Goal: Task Accomplishment & Management: Use online tool/utility

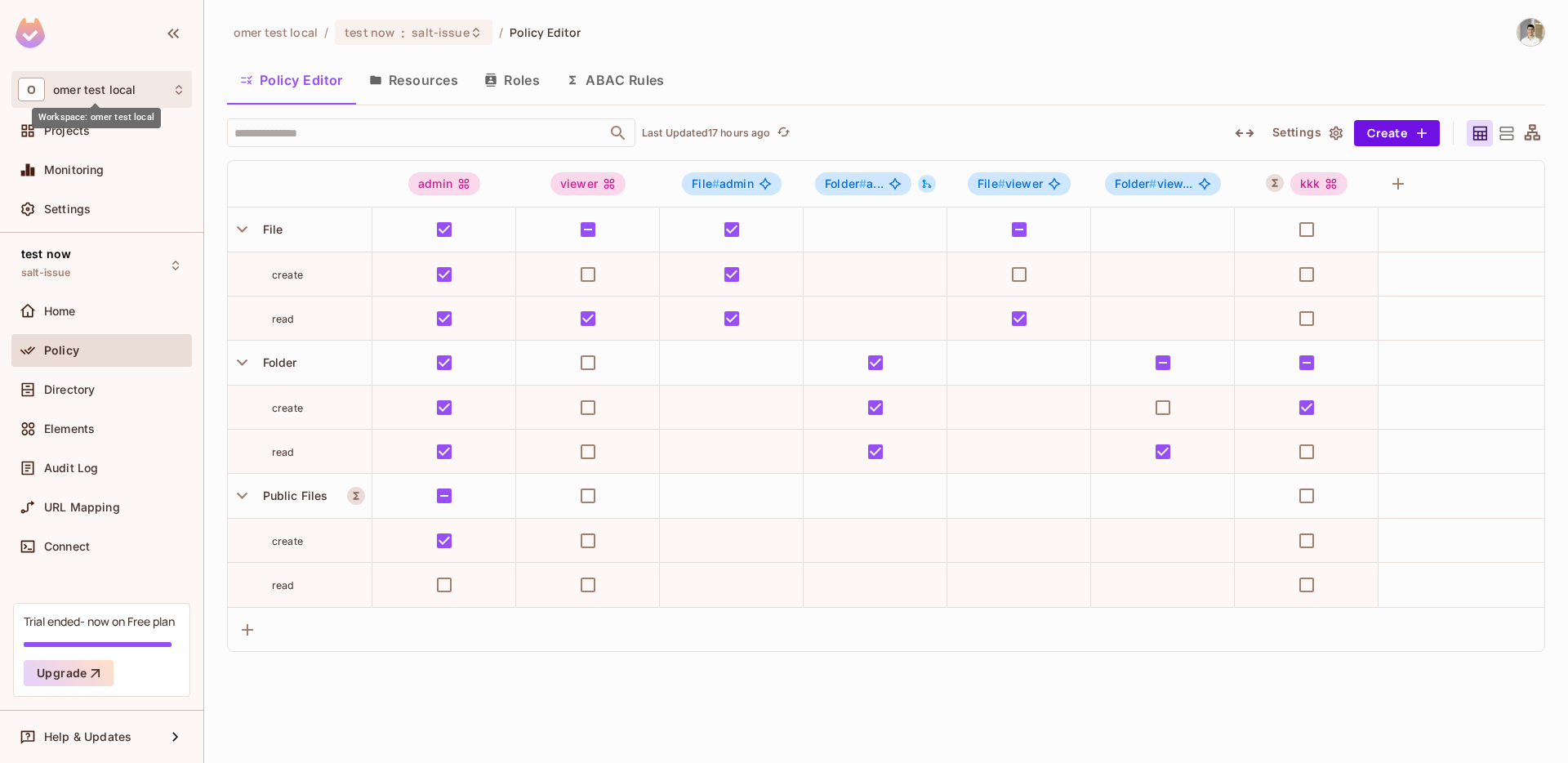
click at [110, 89] on span "omer test local" at bounding box center [93, 89] width 82 height 13
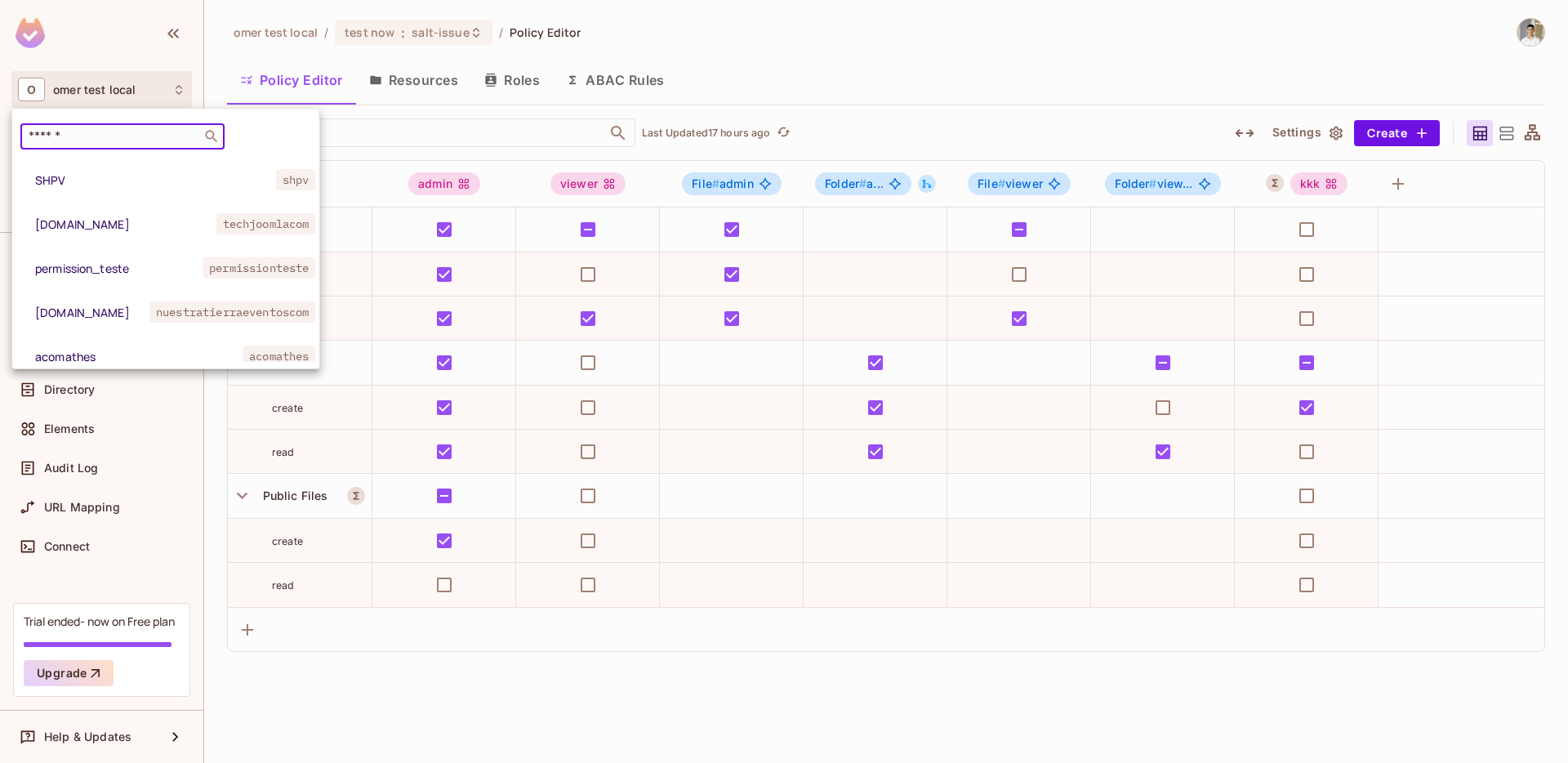
click at [112, 133] on input "text" at bounding box center [110, 136] width 172 height 16
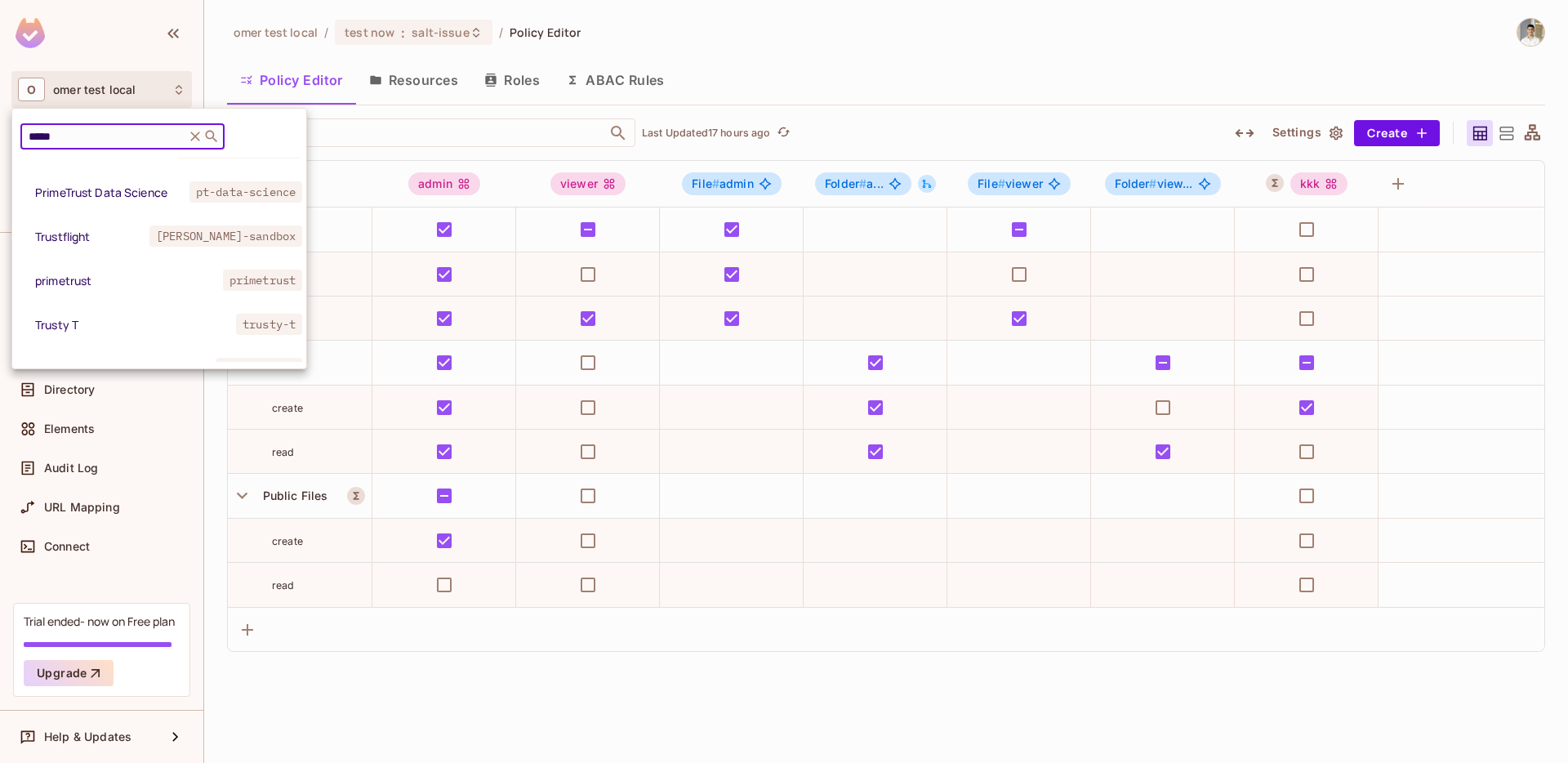
scroll to position [209, 0]
type input "*****"
click at [162, 231] on span "[PERSON_NAME]-sandbox" at bounding box center [225, 234] width 153 height 21
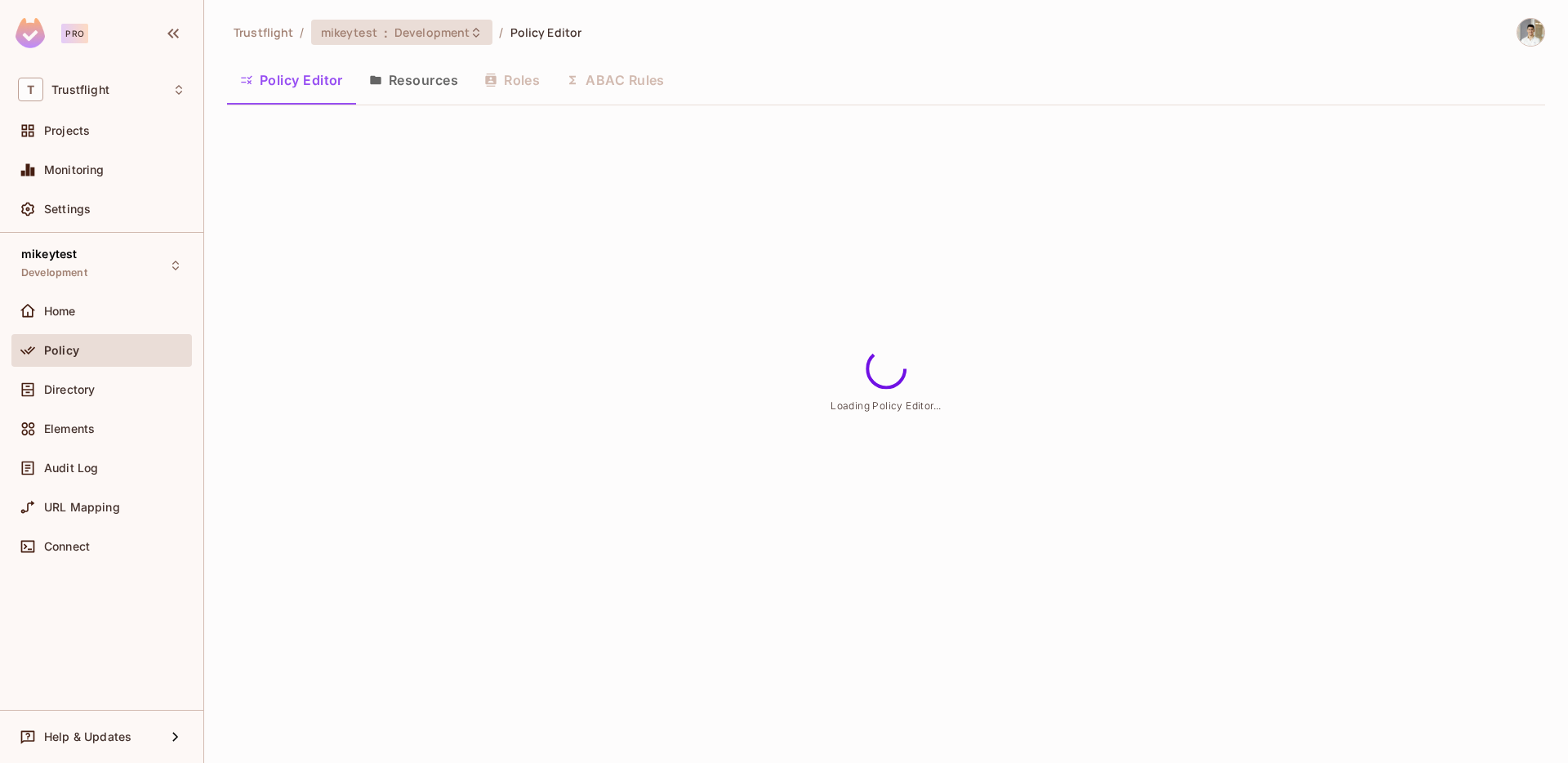
click at [383, 32] on span ":" at bounding box center [386, 32] width 6 height 13
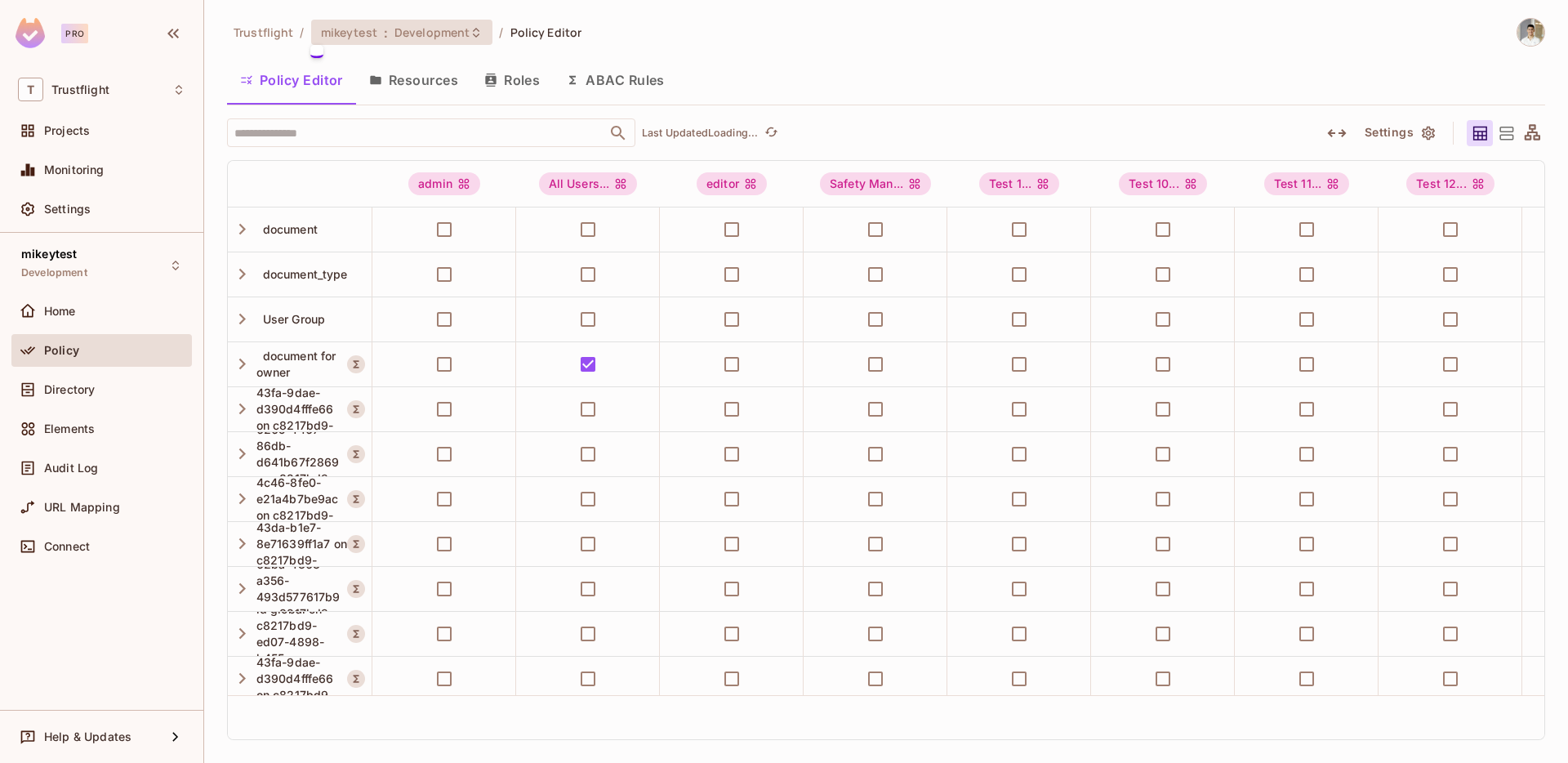
click at [441, 31] on div at bounding box center [784, 382] width 1568 height 763
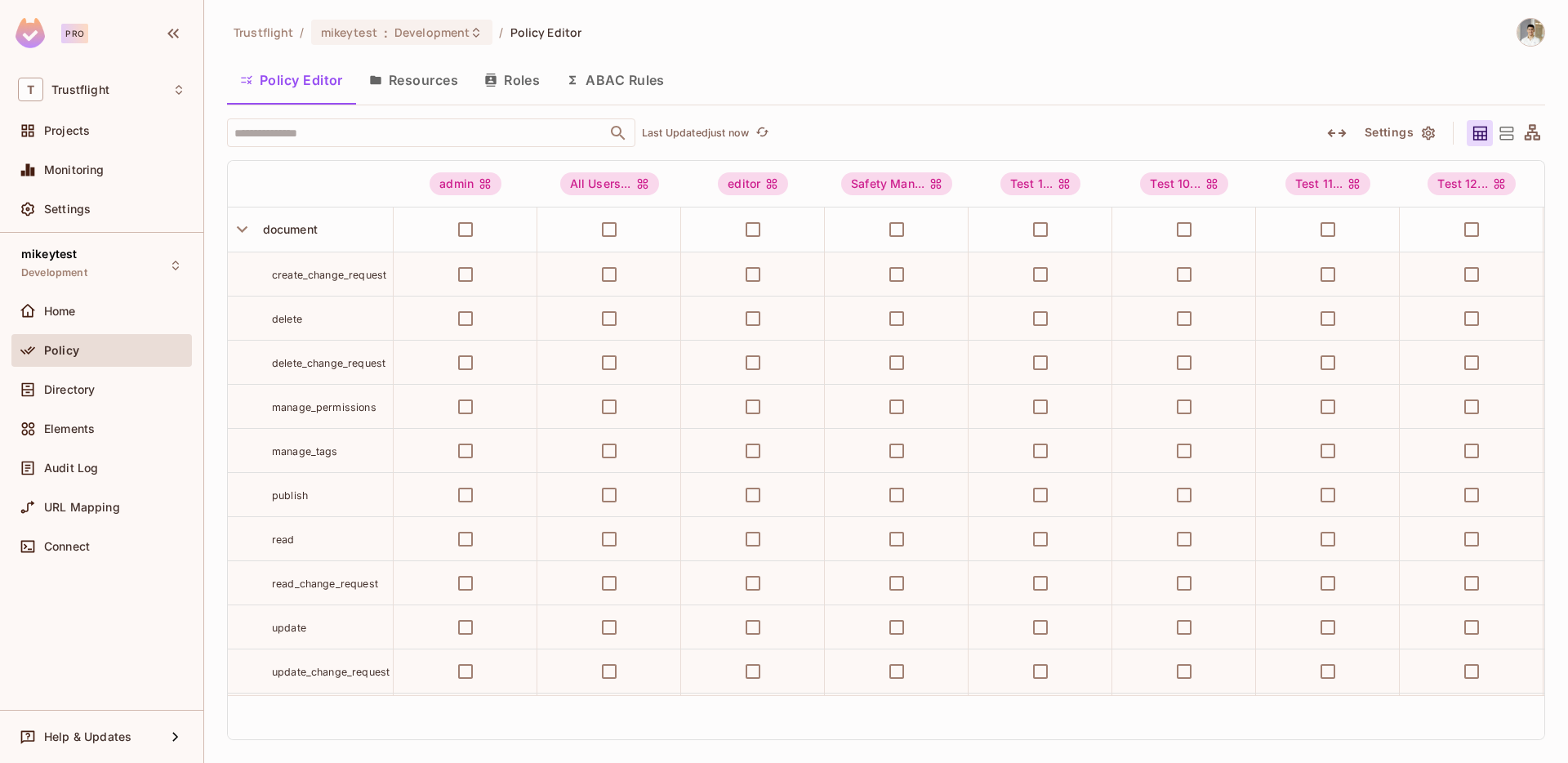
click at [637, 97] on button "ABAC Rules" at bounding box center [616, 79] width 125 height 41
click at [622, 89] on div "Trustflight / mikeytest : Development / Policy Editor Policy Editor Resources R…" at bounding box center [886, 382] width 1363 height 763
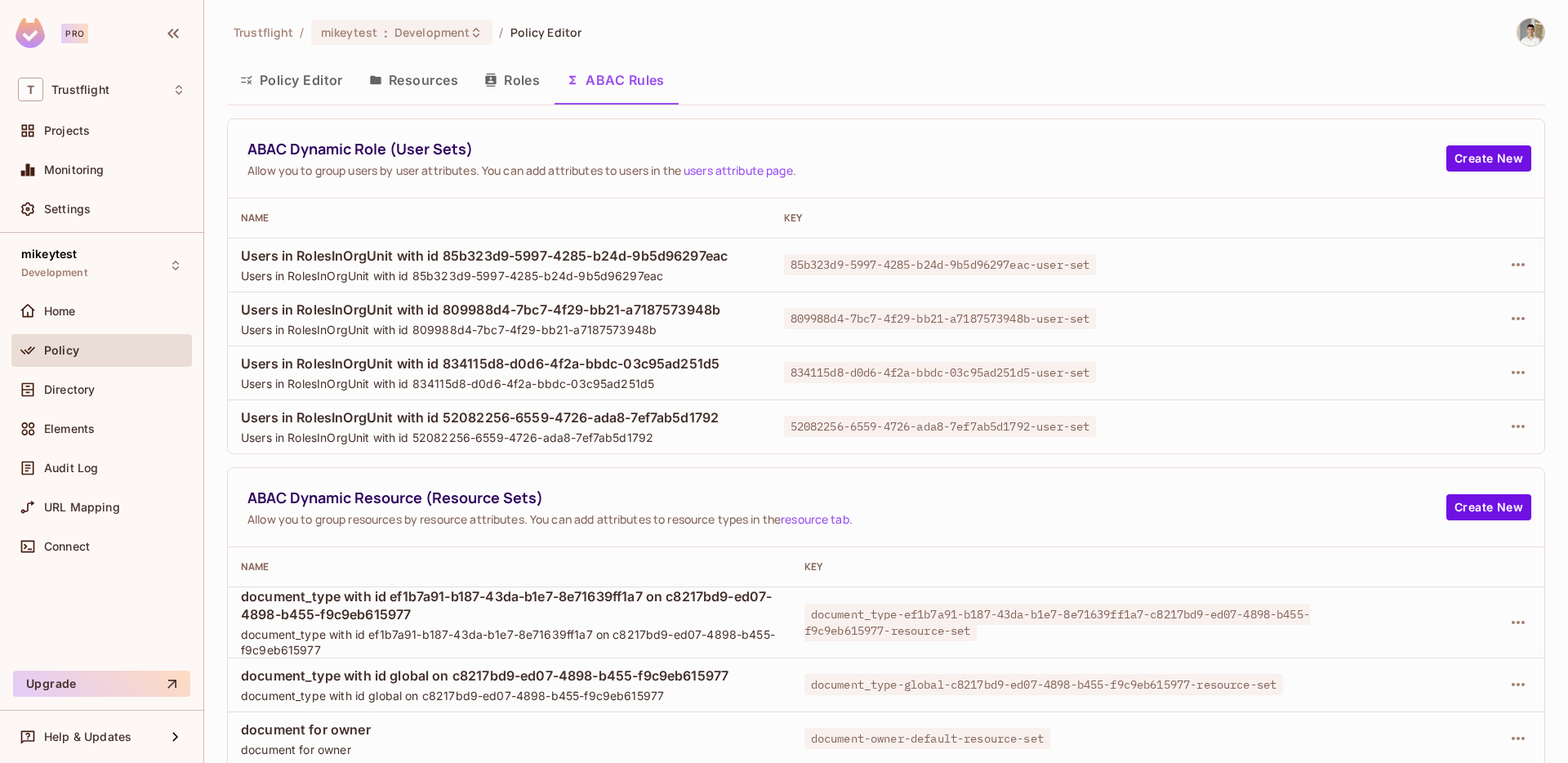
click at [616, 84] on button "ABAC Rules" at bounding box center [616, 79] width 125 height 41
click at [436, 35] on span "Development" at bounding box center [432, 33] width 75 height 16
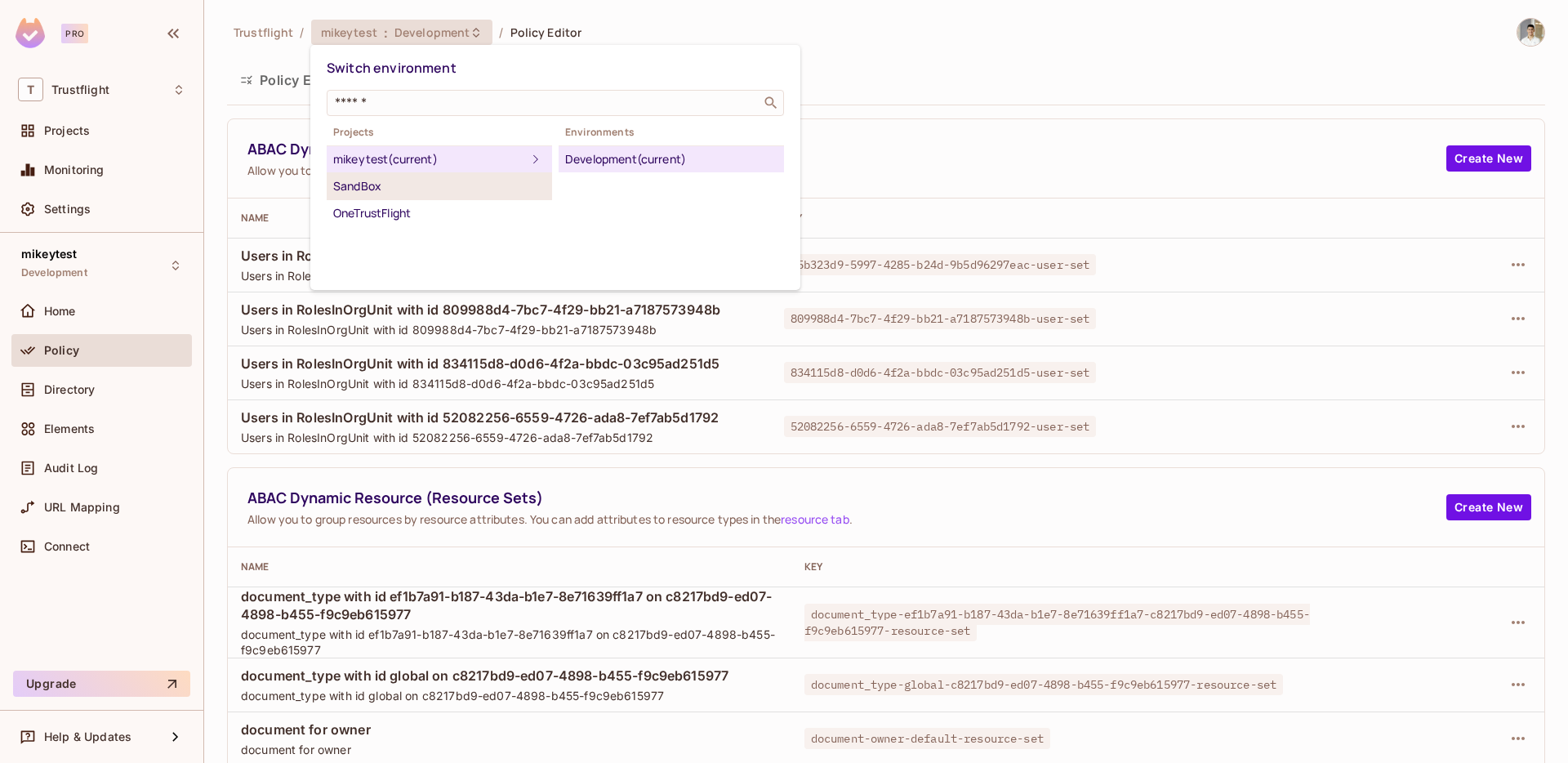
click at [431, 189] on div "SandBox" at bounding box center [439, 187] width 213 height 20
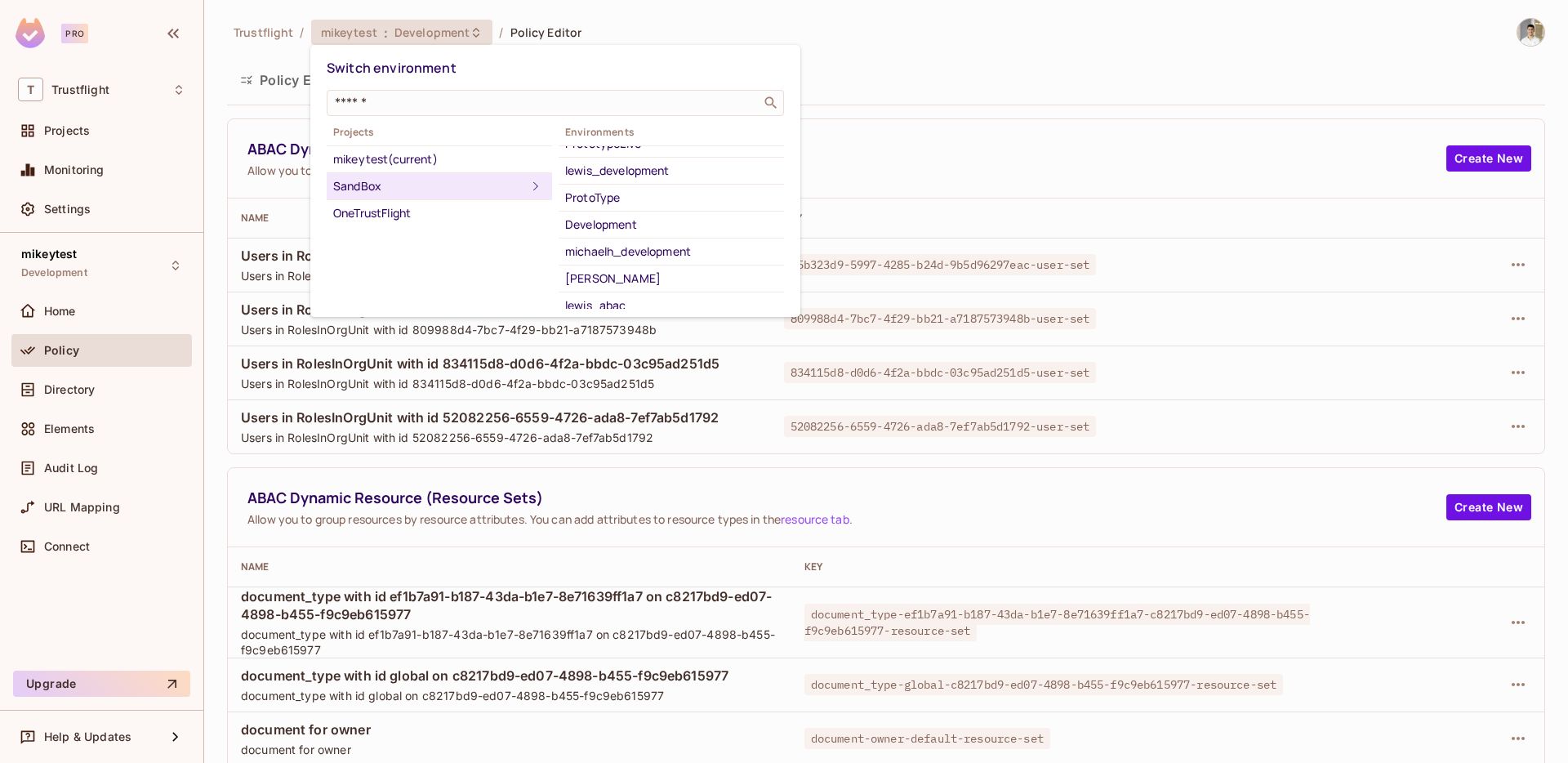
scroll to position [160, 0]
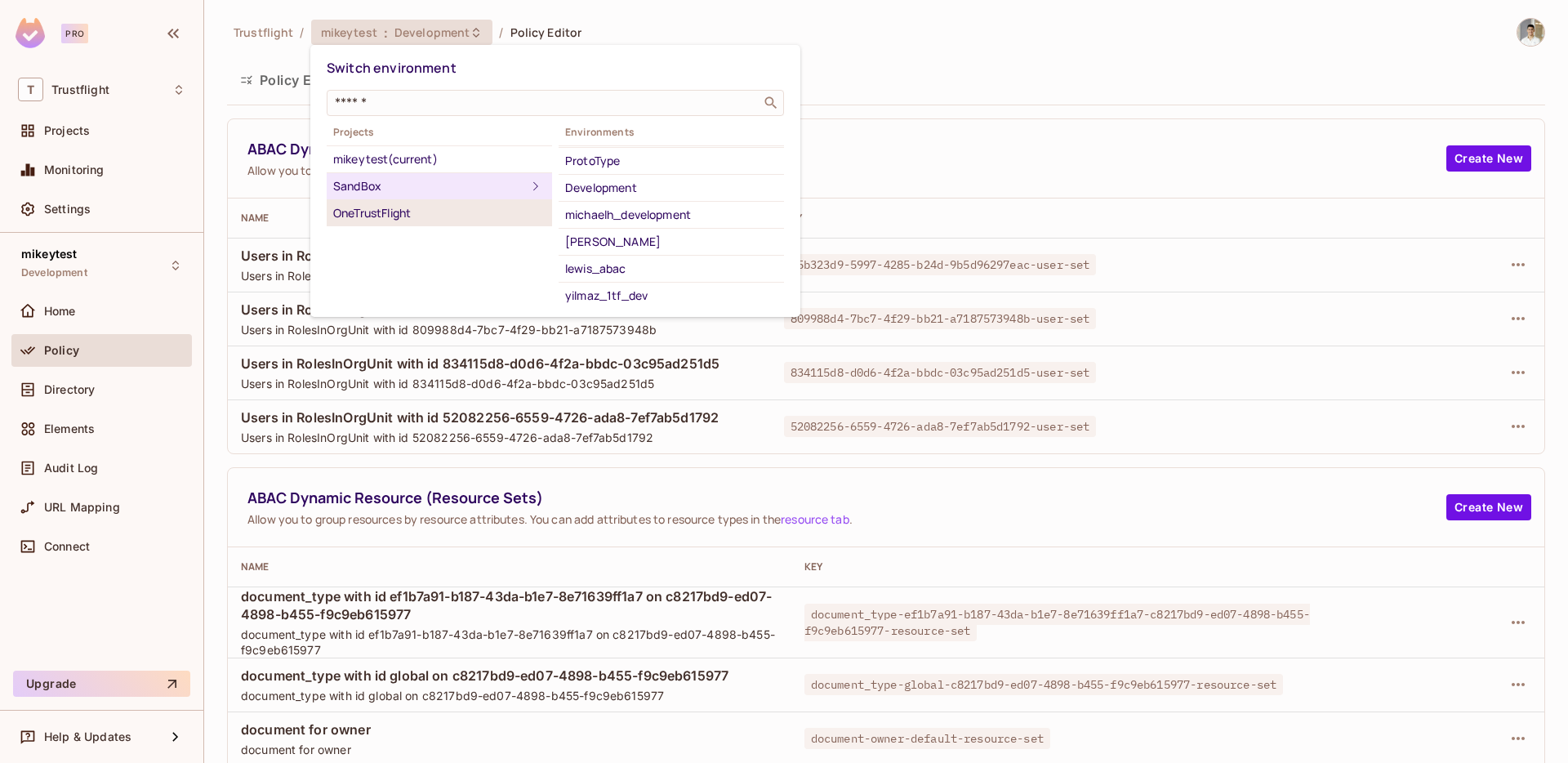
click at [461, 223] on li "OneTrustFlight" at bounding box center [439, 213] width 225 height 26
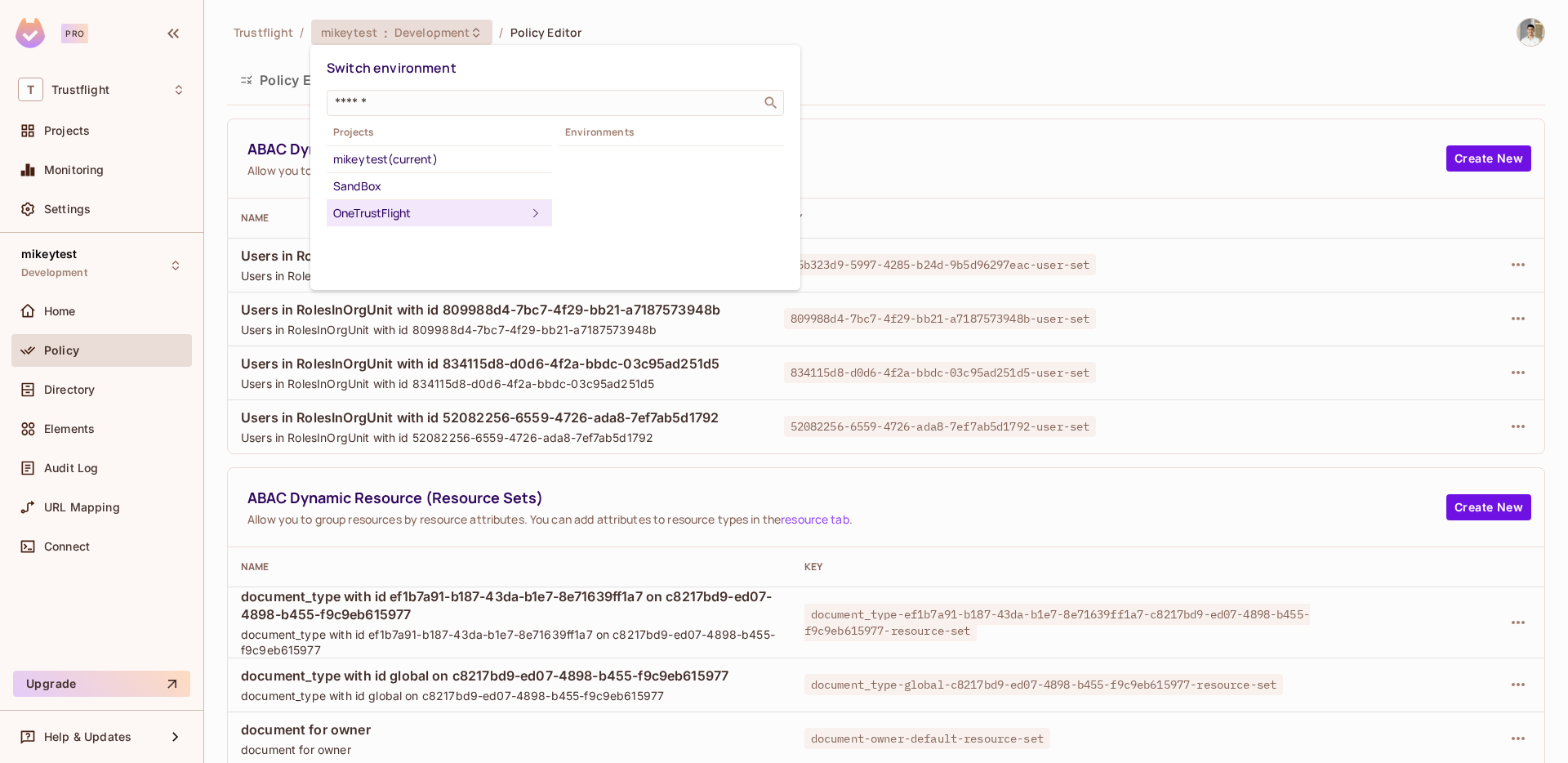
scroll to position [0, 0]
click at [657, 195] on div "Development" at bounding box center [671, 187] width 213 height 20
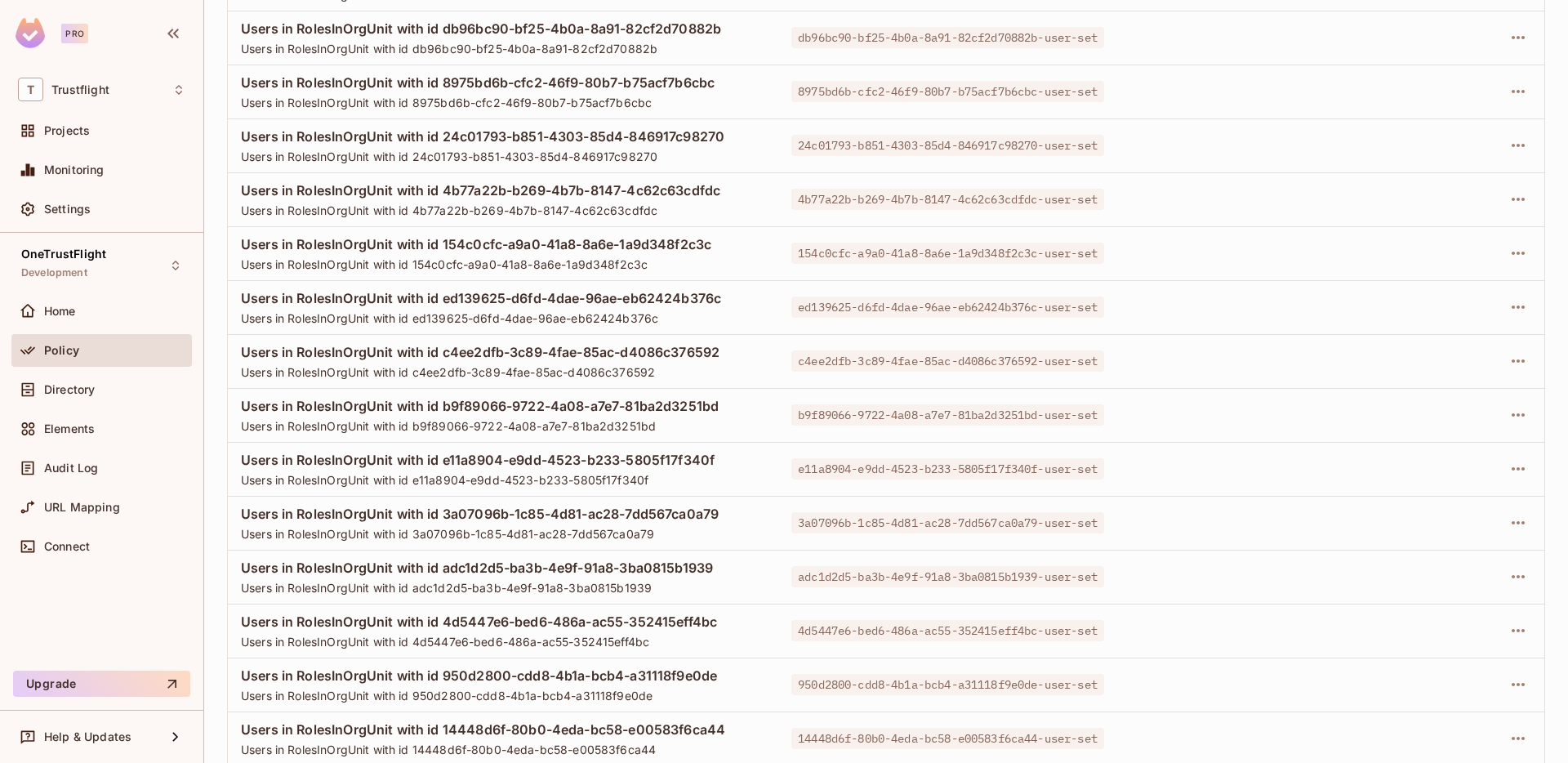
scroll to position [346, 0]
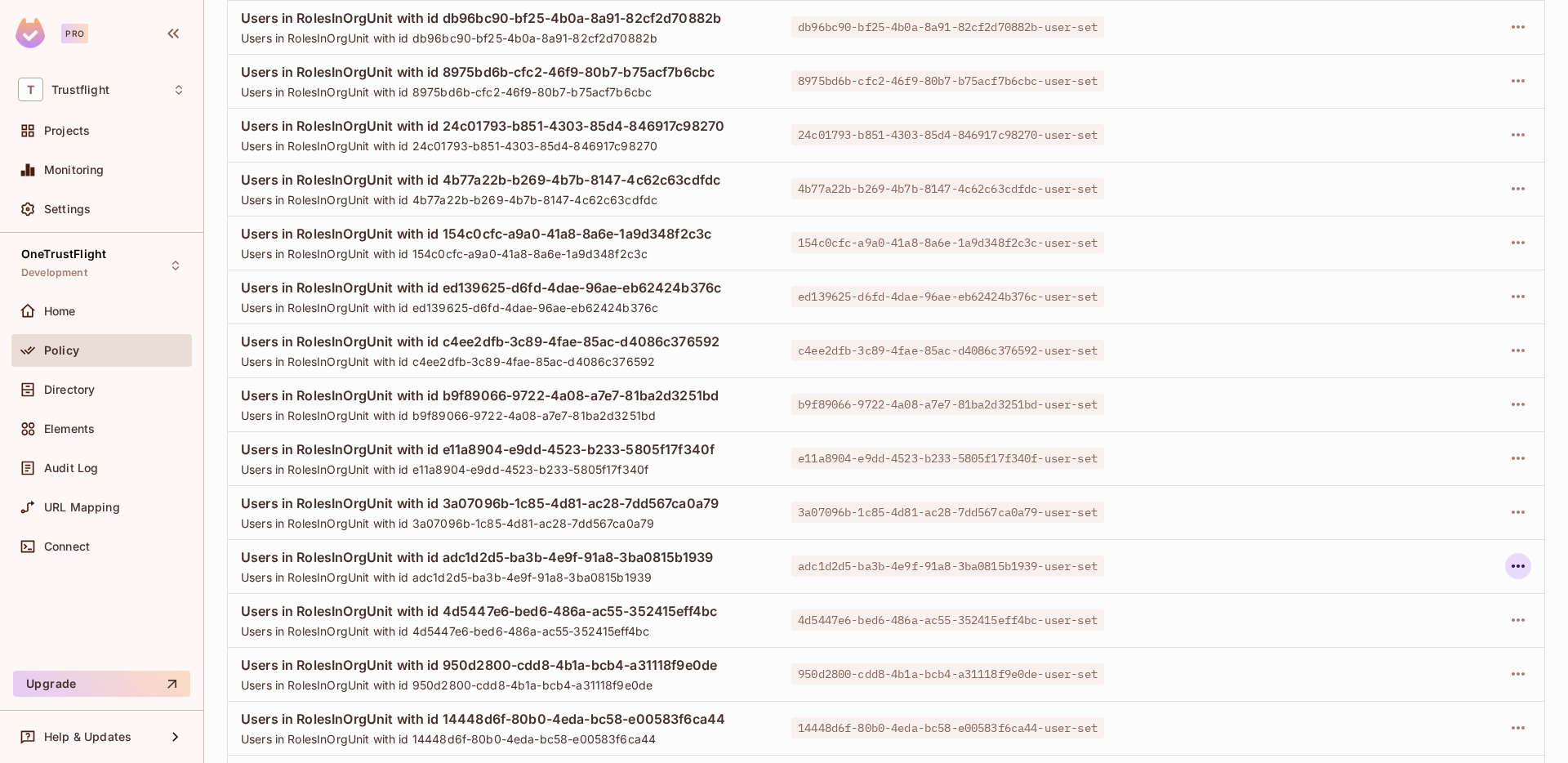
click at [1512, 564] on icon "button" at bounding box center [1517, 565] width 13 height 3
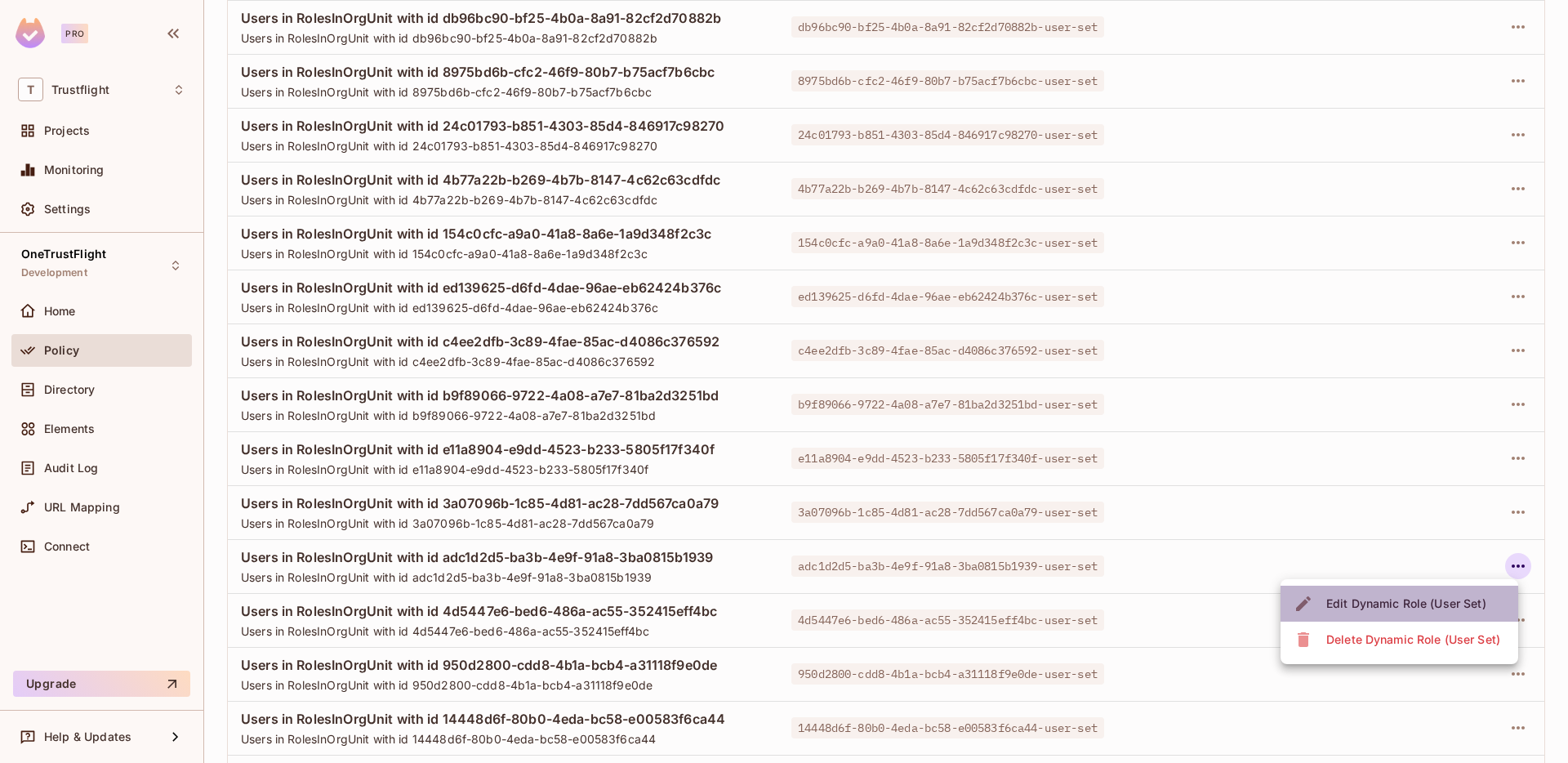
click at [1421, 599] on div "Edit Dynamic Role (User Set)" at bounding box center [1405, 603] width 160 height 16
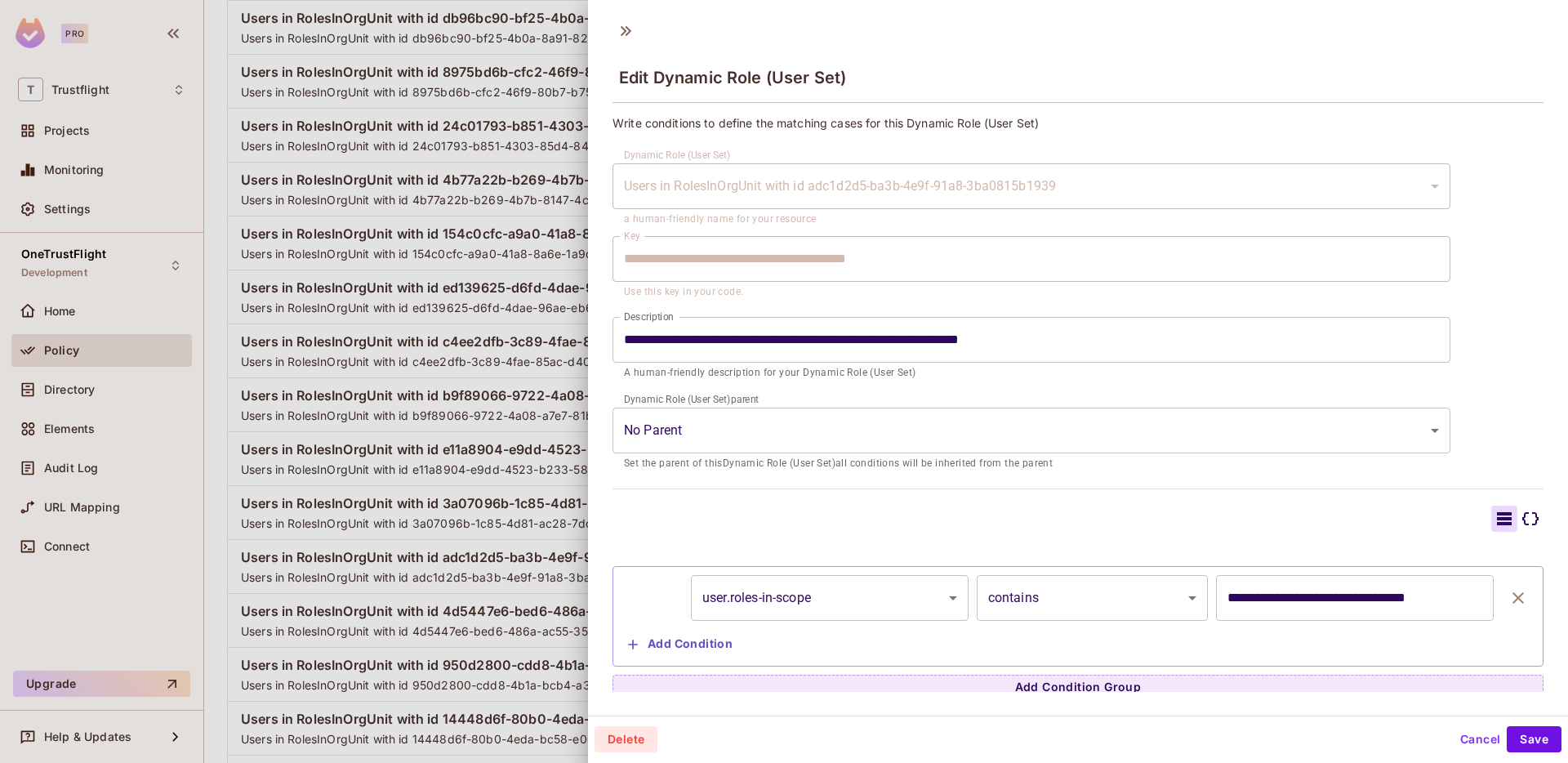
click at [490, 507] on div at bounding box center [784, 382] width 1568 height 763
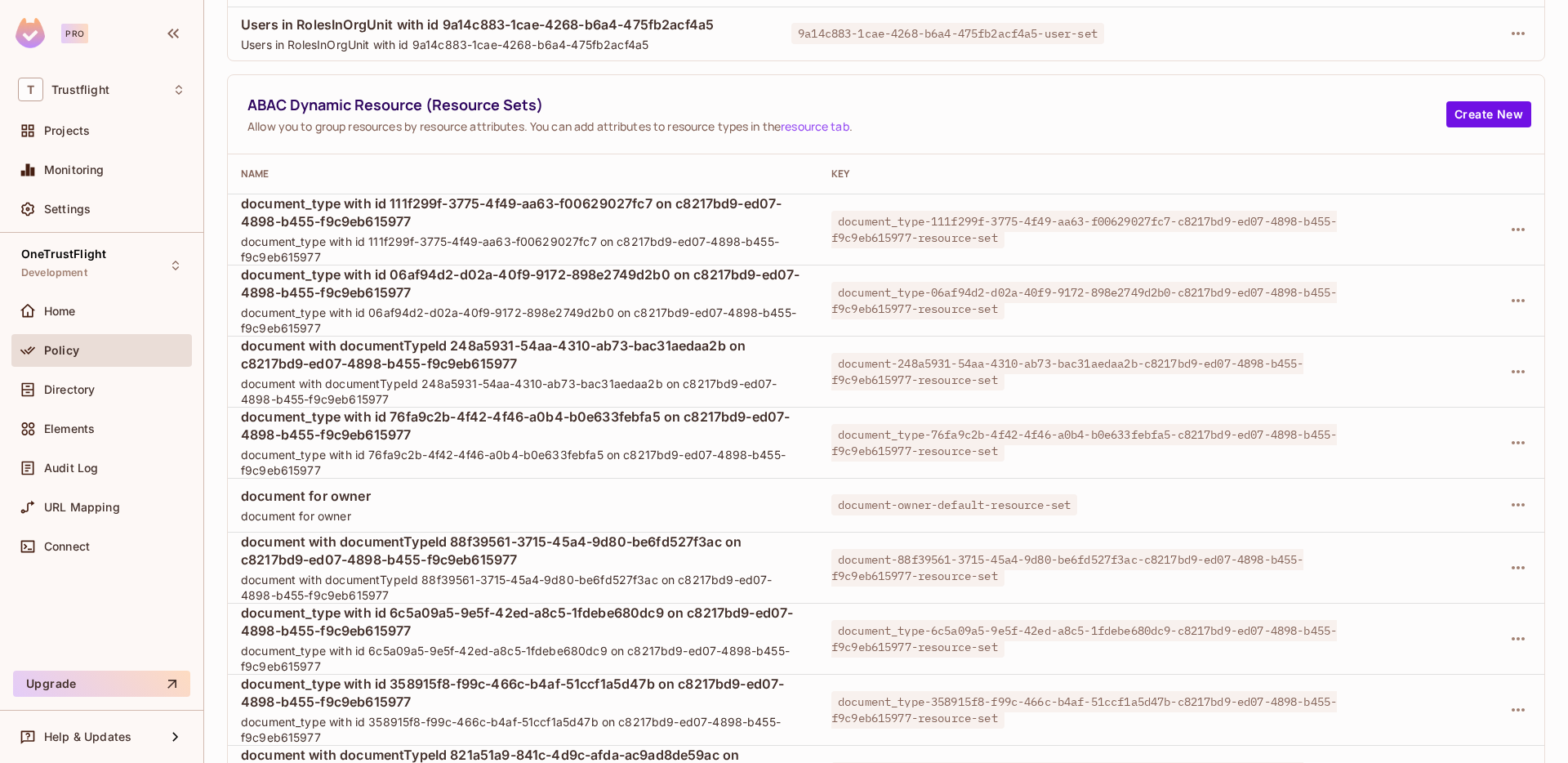
scroll to position [1752, 0]
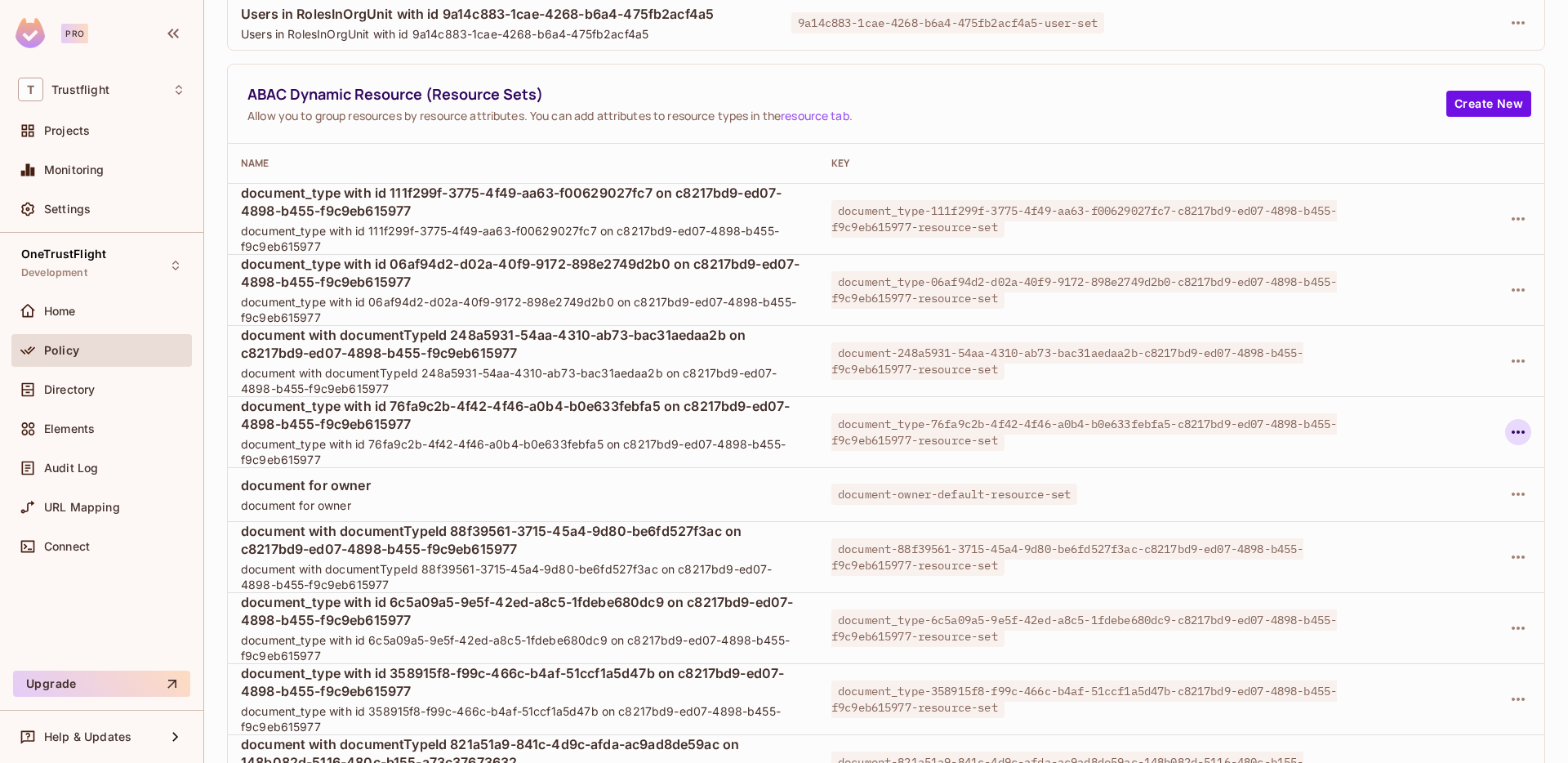
click at [1526, 430] on icon "button" at bounding box center [1517, 432] width 20 height 20
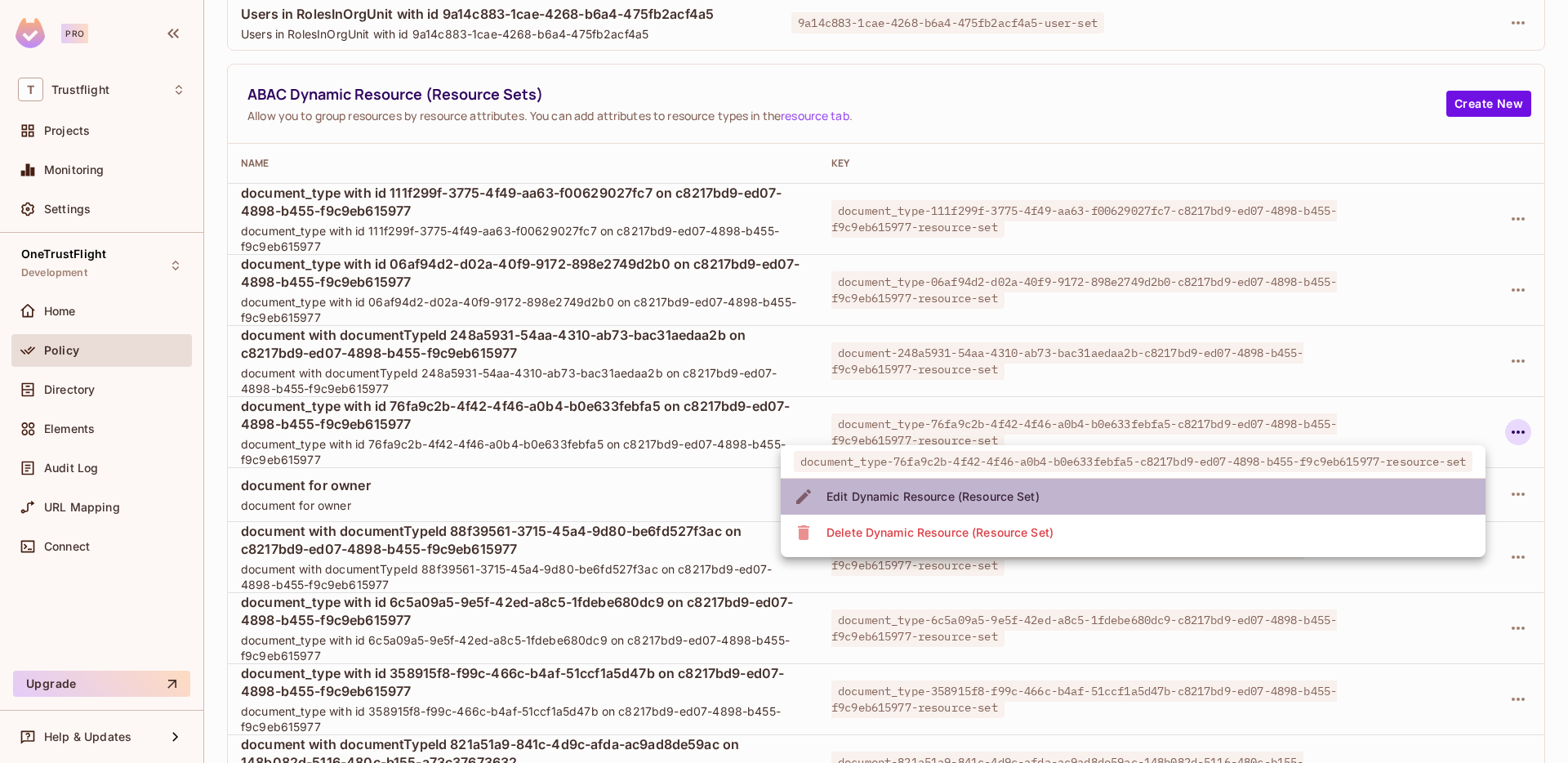
click at [1373, 485] on li "Edit Dynamic Resource (Resource Set)" at bounding box center [1133, 497] width 705 height 36
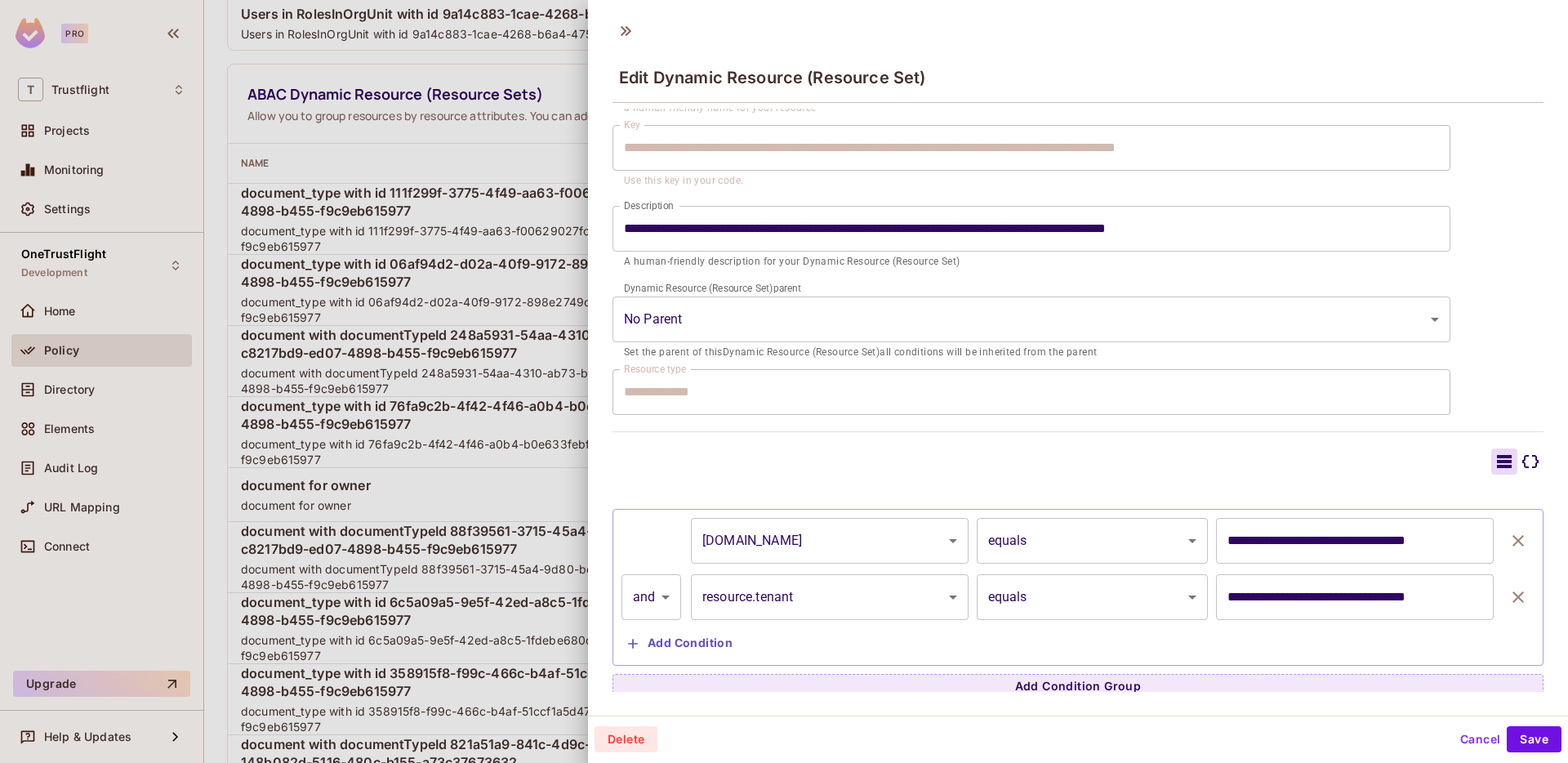
scroll to position [119, 0]
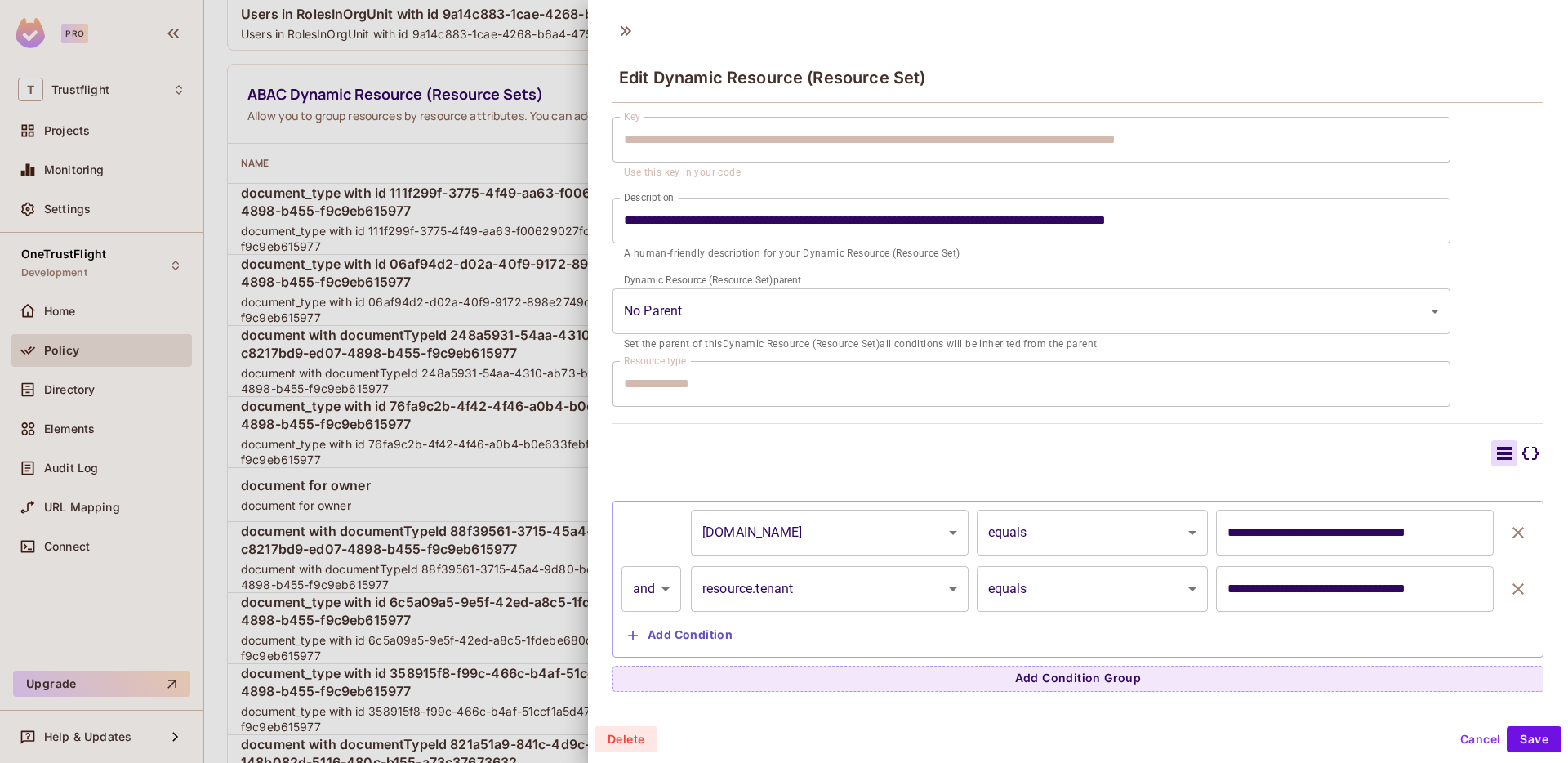
click at [405, 430] on div at bounding box center [784, 382] width 1568 height 763
